Goal: Task Accomplishment & Management: Manage account settings

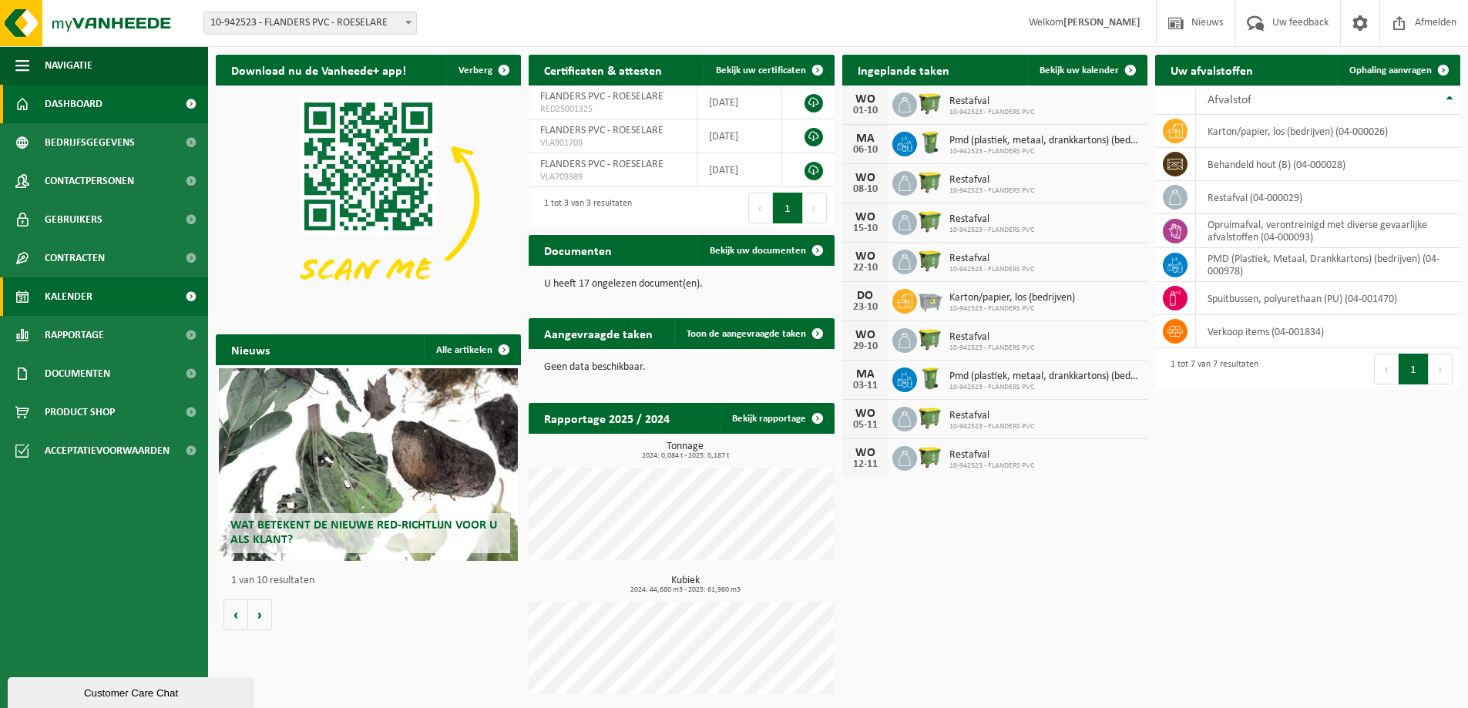
click at [68, 287] on span "Kalender" at bounding box center [69, 296] width 48 height 39
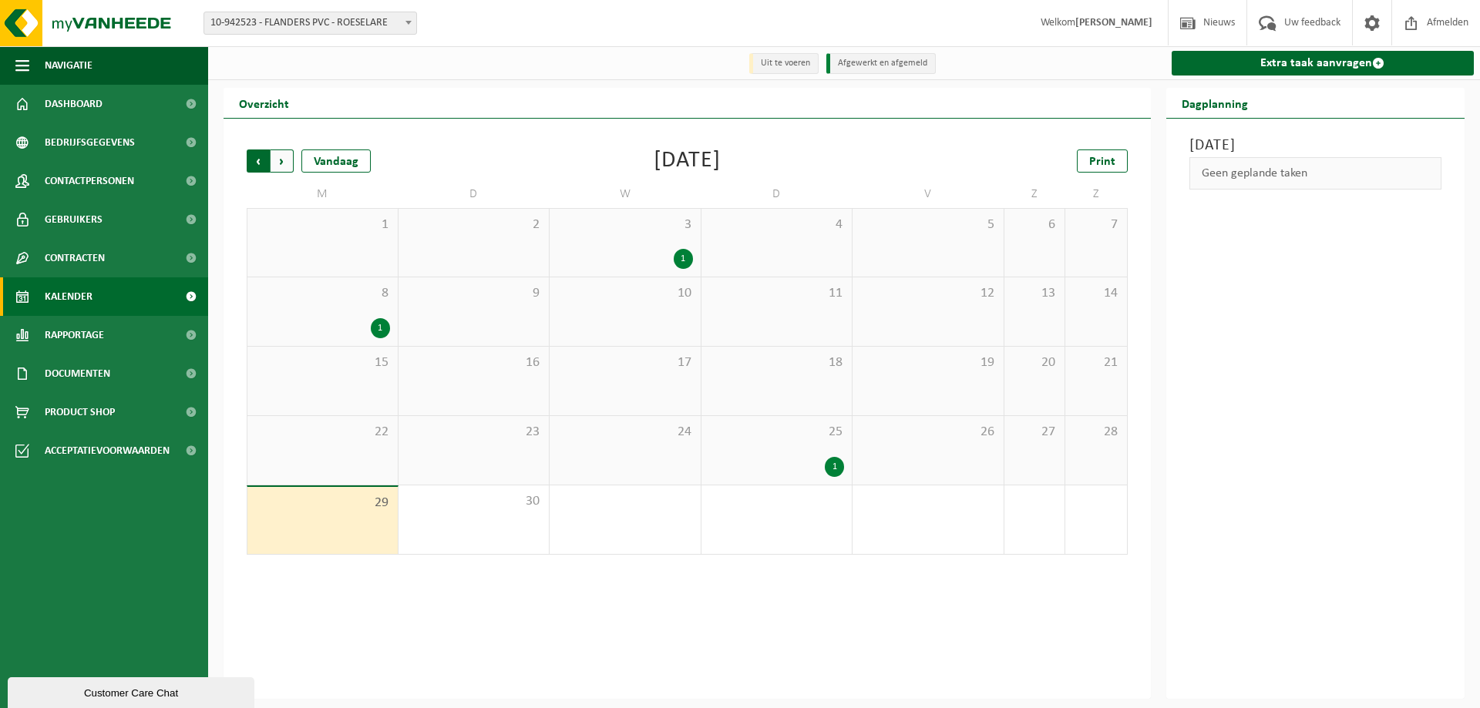
click at [281, 159] on span "Volgende" at bounding box center [282, 161] width 23 height 23
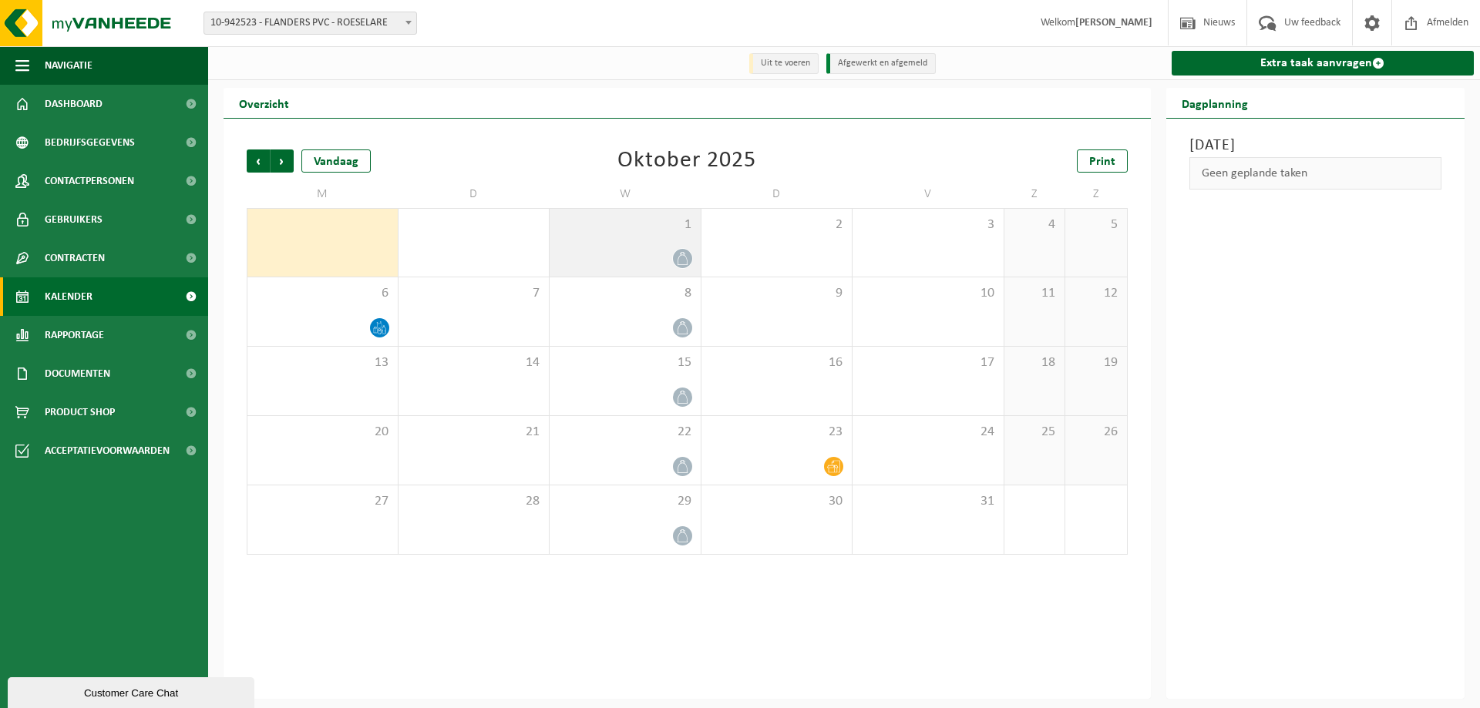
click at [667, 250] on div at bounding box center [625, 258] width 136 height 21
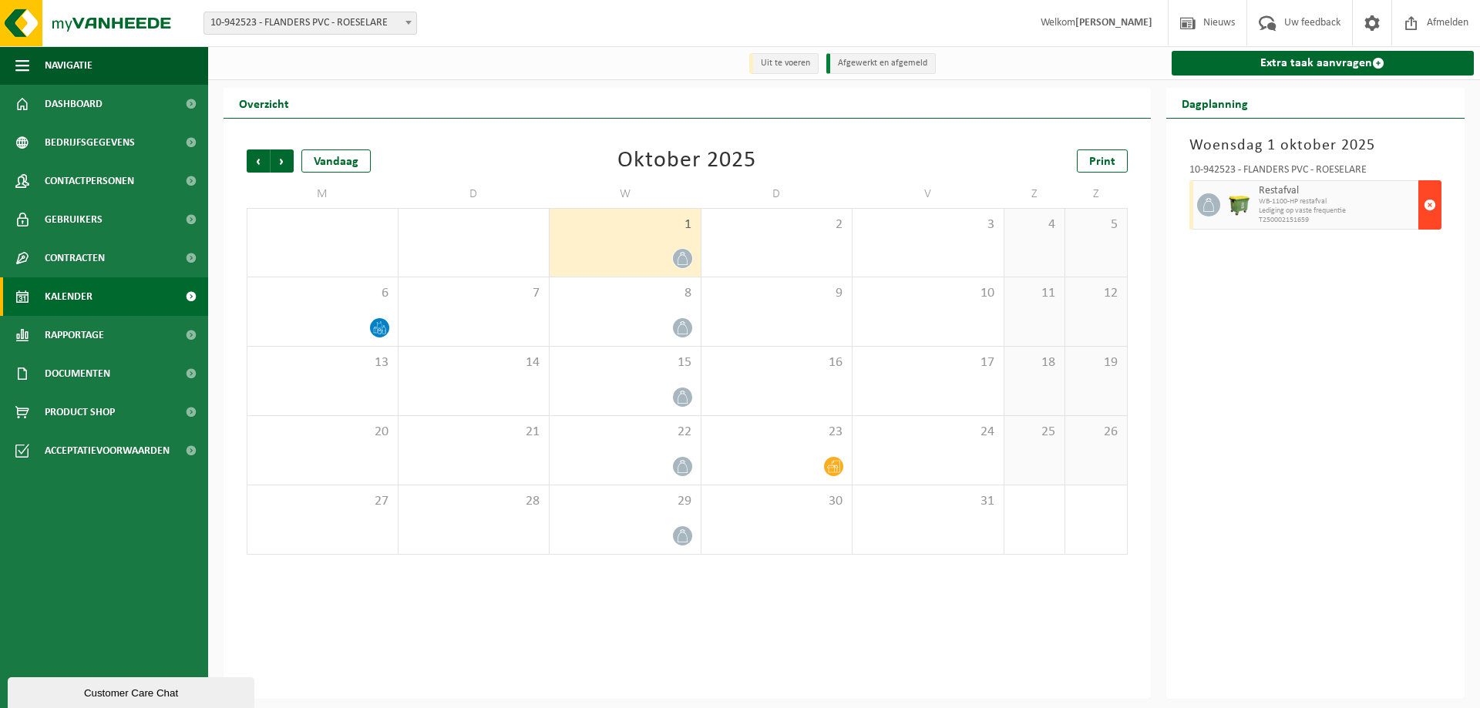
click at [1435, 207] on span "button" at bounding box center [1430, 205] width 12 height 31
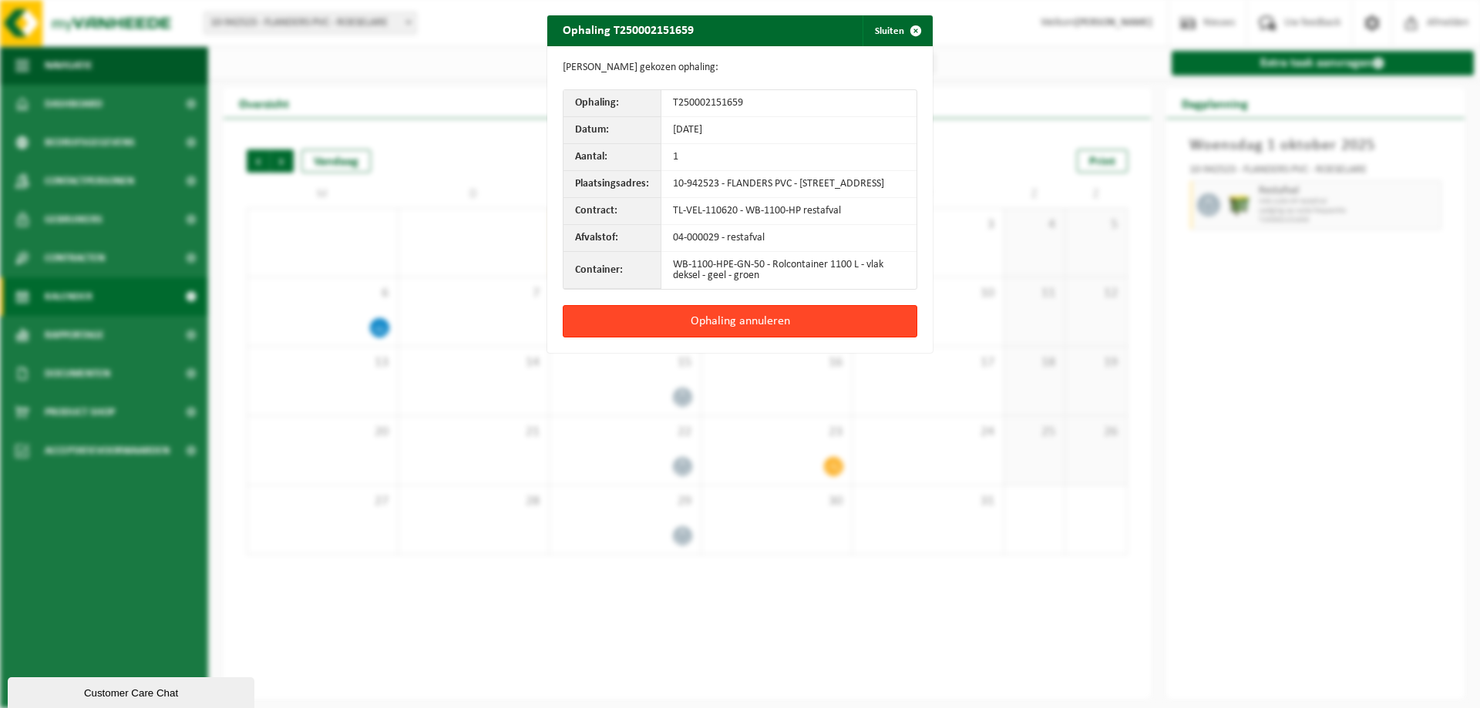
click at [724, 321] on button "Ophaling annuleren" at bounding box center [740, 321] width 355 height 32
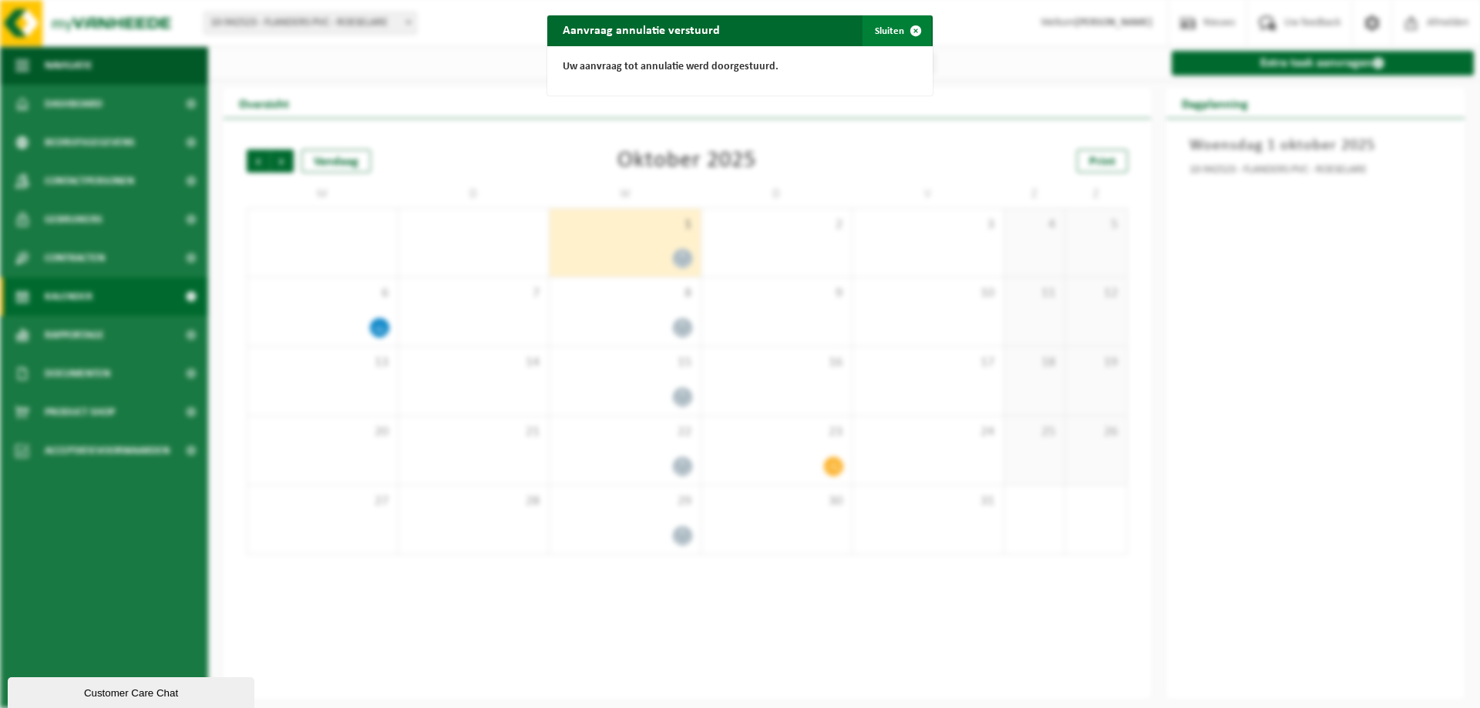
click at [911, 27] on span "button" at bounding box center [915, 30] width 31 height 31
